Goal: Information Seeking & Learning: Learn about a topic

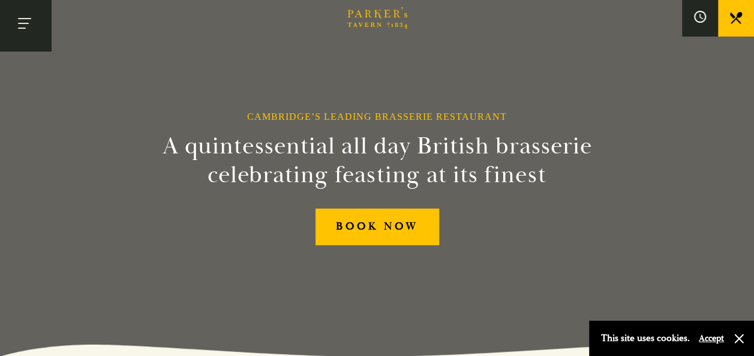
click at [30, 23] on button "Toggle navigation" at bounding box center [25, 25] width 51 height 51
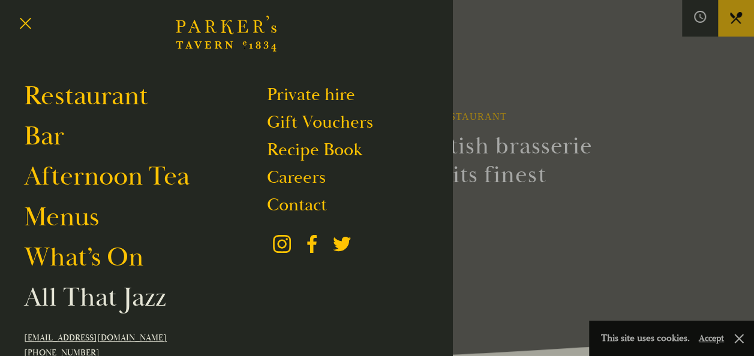
scroll to position [17, 0]
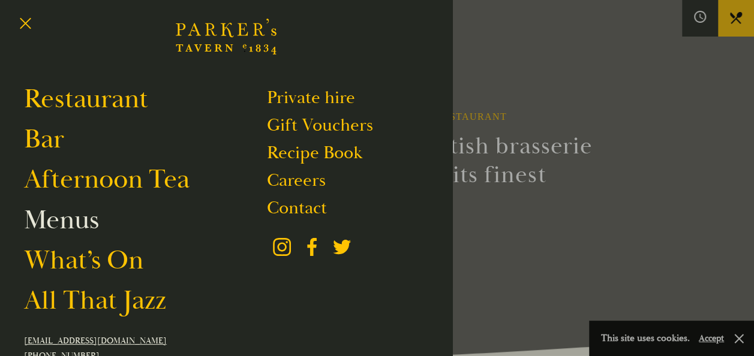
click at [78, 222] on link "Menus" at bounding box center [61, 220] width 75 height 34
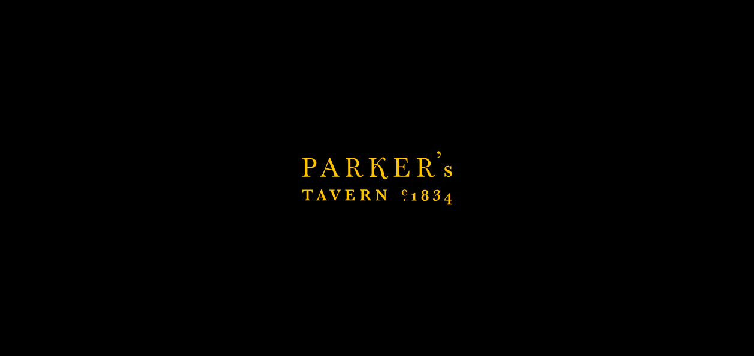
scroll to position [971, 0]
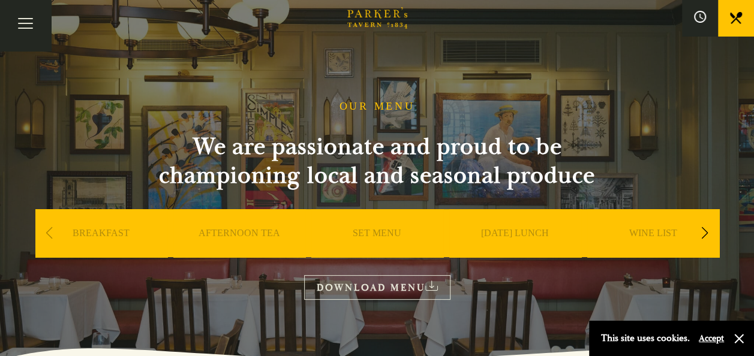
click at [700, 233] on div "Next slide" at bounding box center [705, 233] width 16 height 26
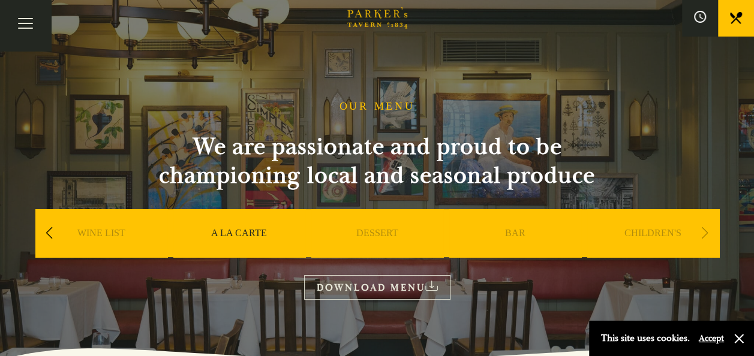
click at [700, 233] on div "Next slide" at bounding box center [705, 233] width 16 height 26
click at [58, 231] on div "WINE LIST" at bounding box center [101, 251] width 132 height 84
click at [51, 231] on div "Previous slide" at bounding box center [49, 233] width 16 height 26
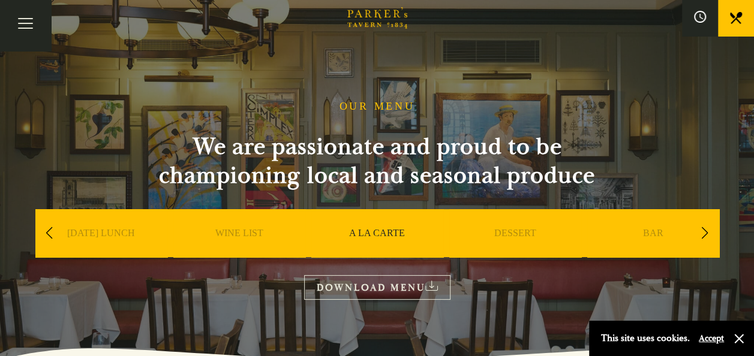
click at [51, 231] on div "Previous slide" at bounding box center [49, 233] width 16 height 26
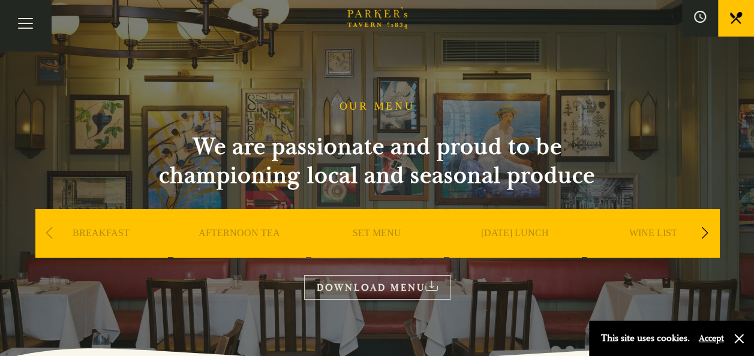
click at [51, 231] on div "Previous slide" at bounding box center [49, 233] width 16 height 26
